Goal: Information Seeking & Learning: Learn about a topic

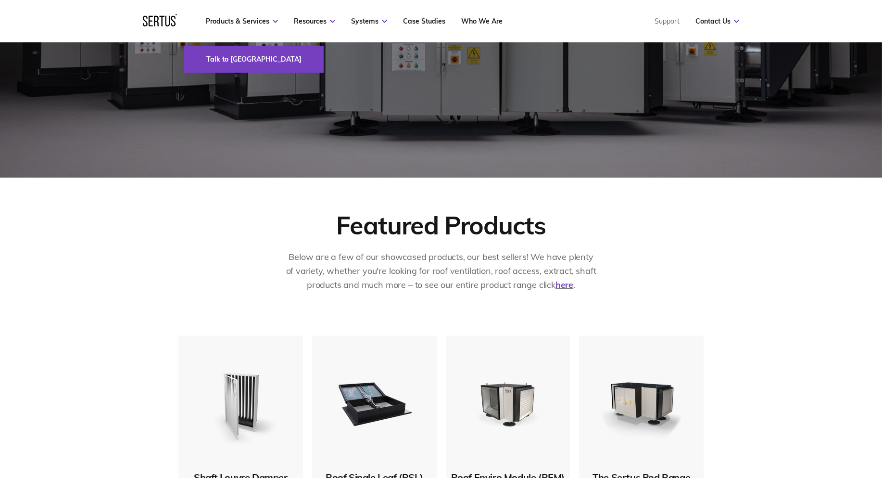
scroll to position [545, 0]
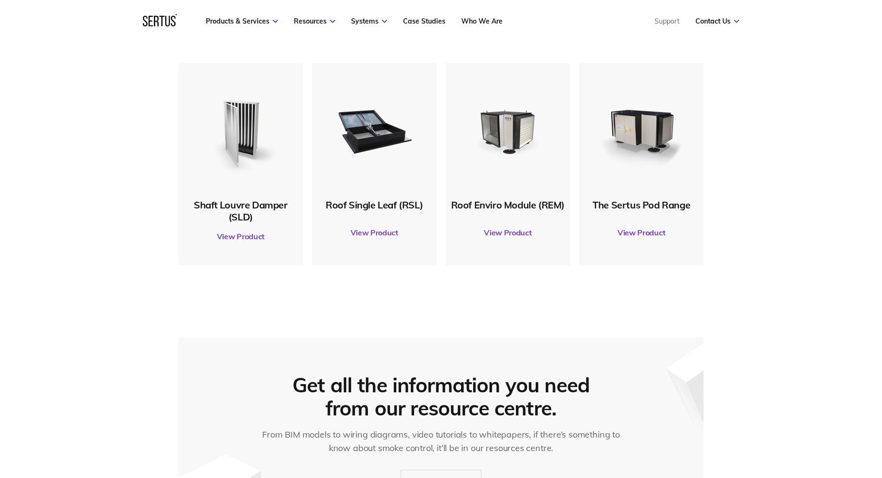
click at [508, 232] on link "View Product" at bounding box center [508, 232] width 115 height 27
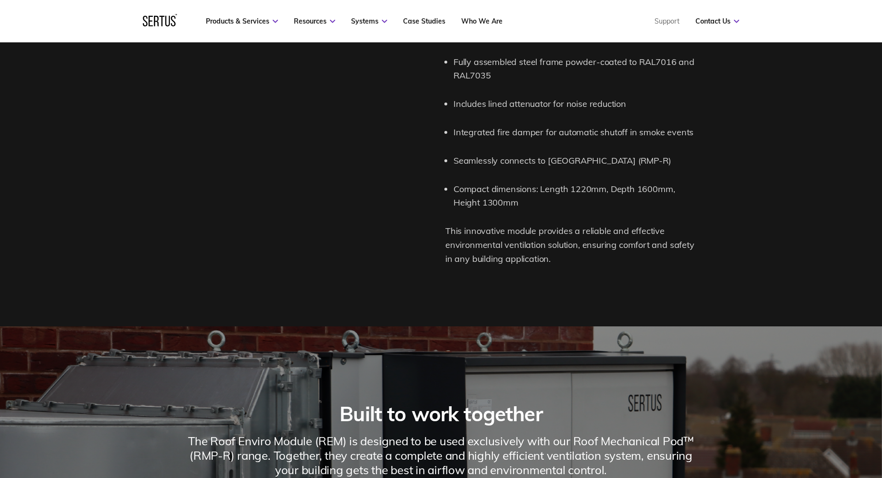
scroll to position [1362, 0]
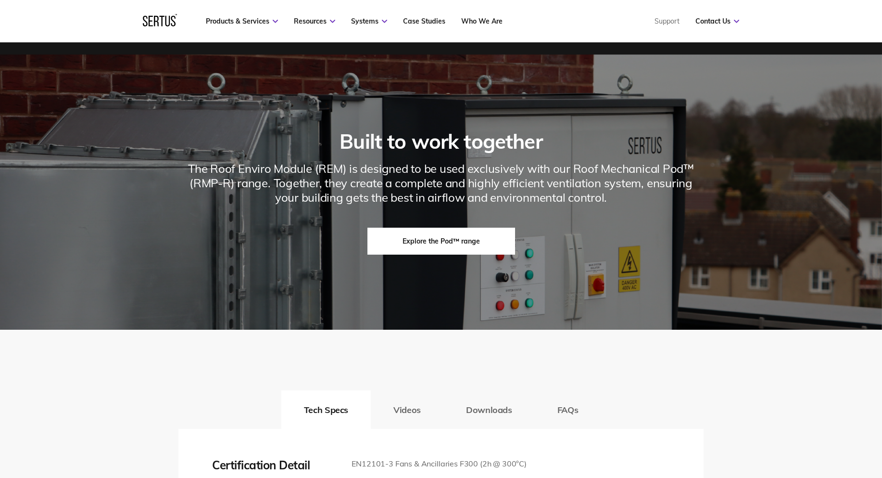
click at [446, 254] on link "Explore the Pod™ range" at bounding box center [441, 240] width 148 height 27
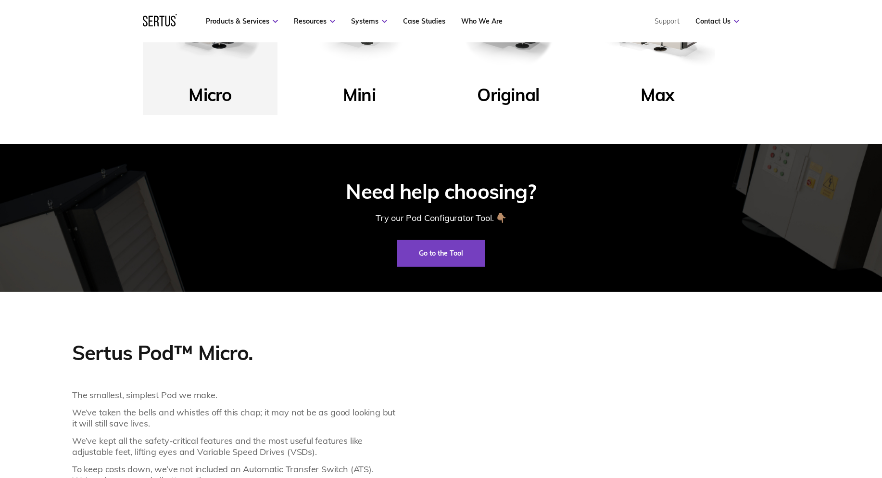
scroll to position [273, 0]
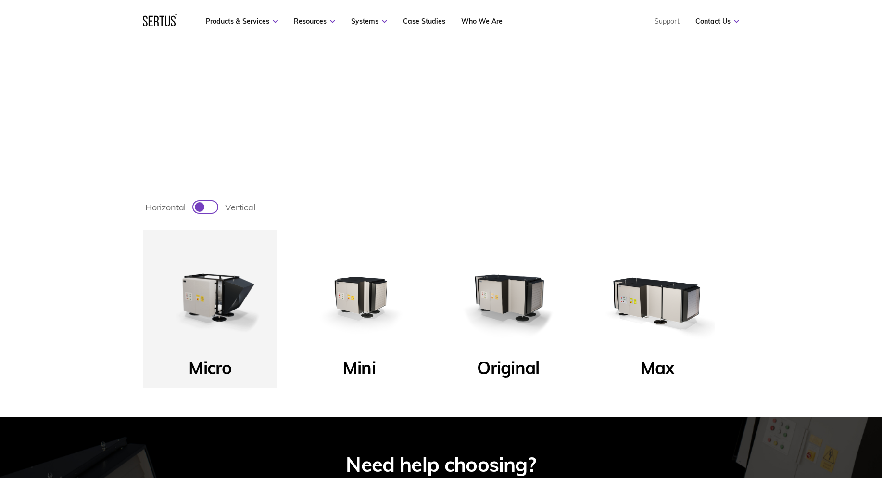
click at [218, 302] on img at bounding box center [209, 296] width 115 height 115
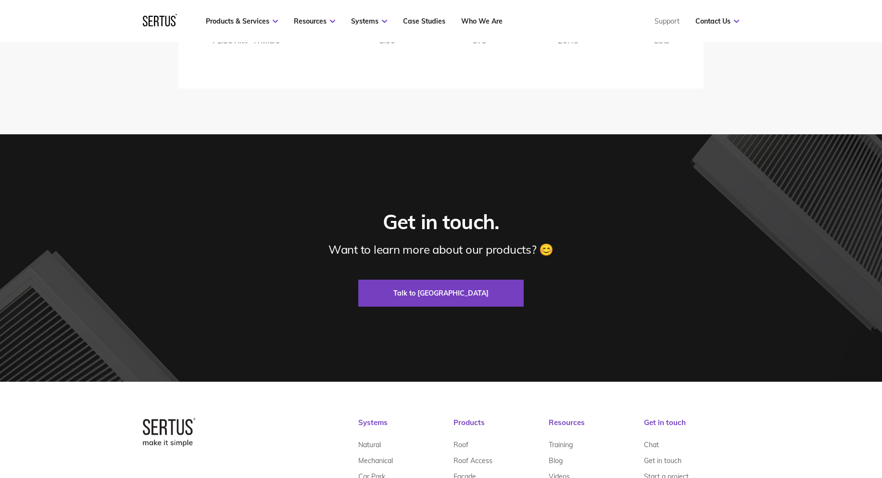
scroll to position [2075, 0]
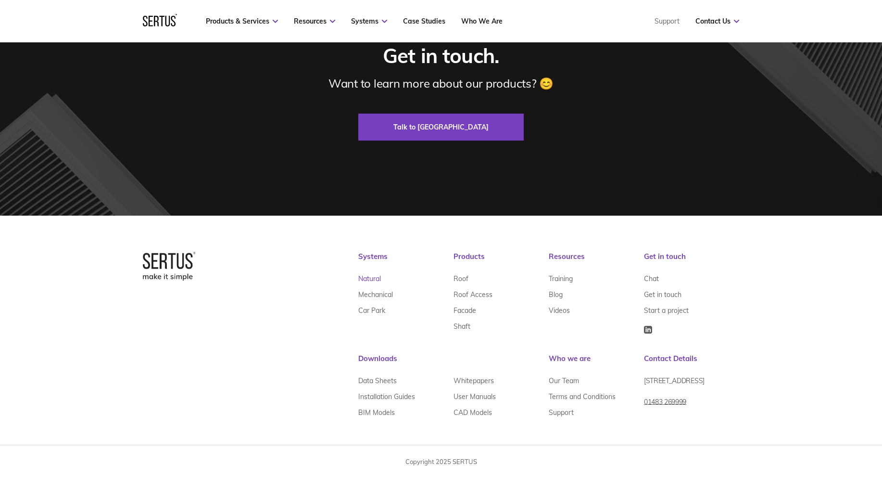
click at [374, 278] on link "Natural" at bounding box center [369, 279] width 23 height 16
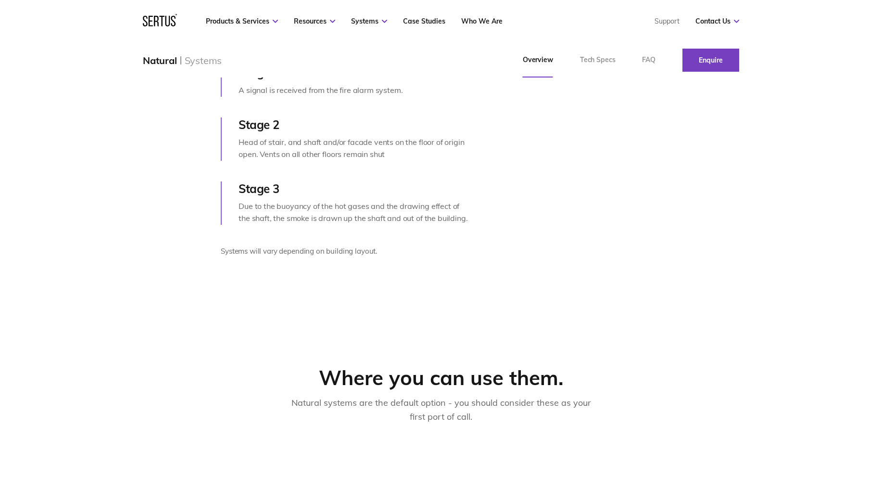
scroll to position [273, 0]
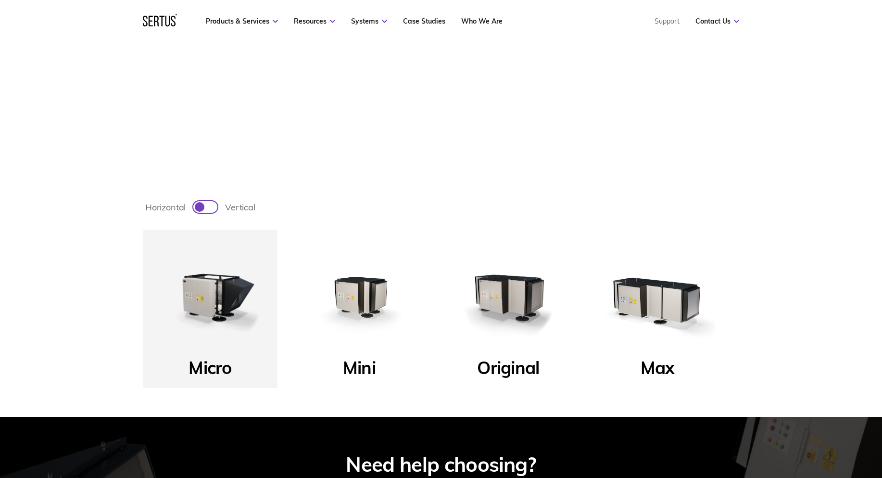
scroll to position [2075, 0]
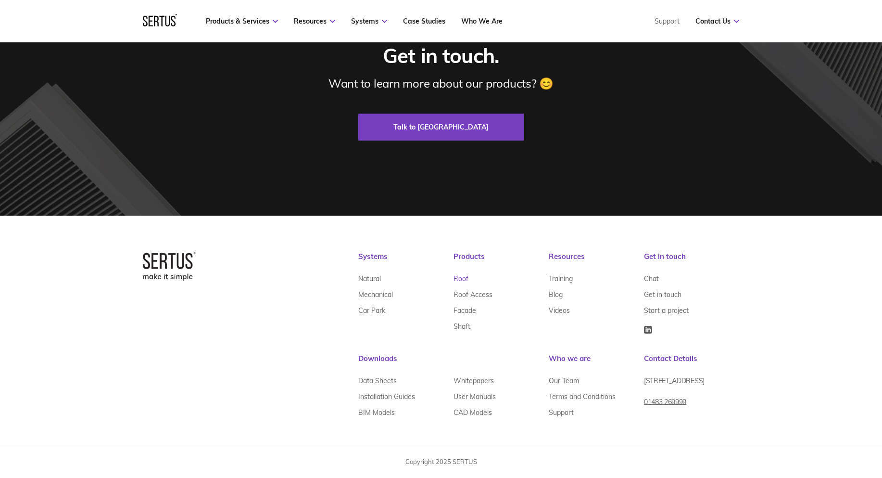
click at [459, 278] on link "Roof" at bounding box center [460, 279] width 15 height 16
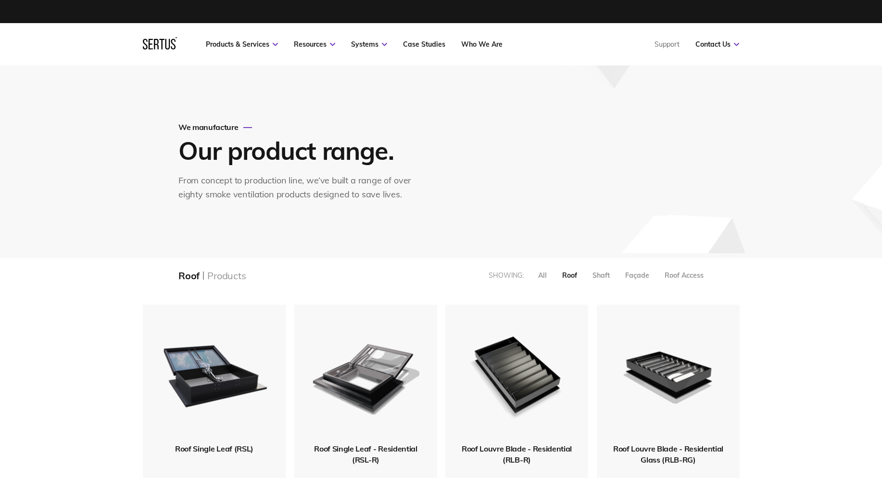
scroll to position [273, 0]
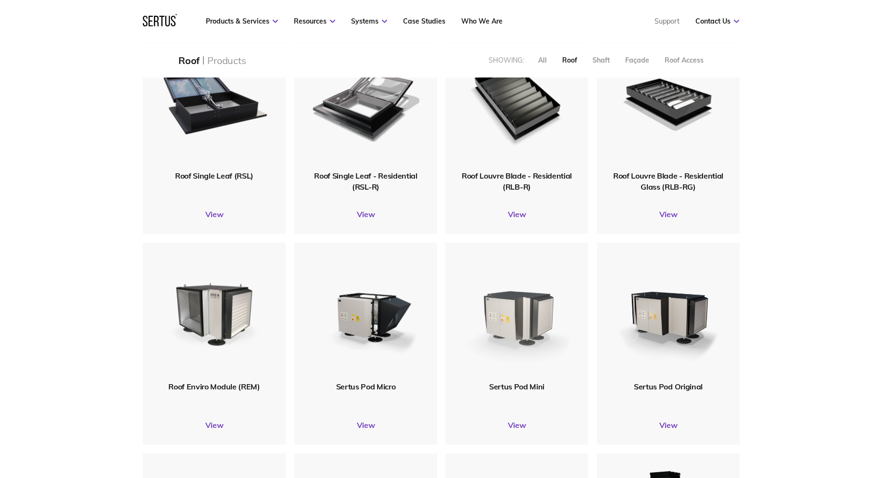
click at [516, 324] on img at bounding box center [516, 311] width 114 height 141
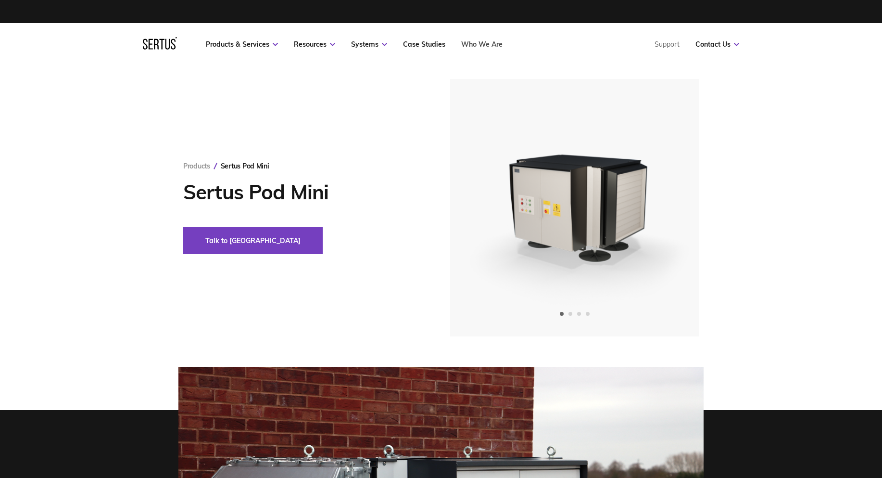
click at [479, 43] on link "Who We Are" at bounding box center [481, 44] width 41 height 9
